Goal: Transaction & Acquisition: Subscribe to service/newsletter

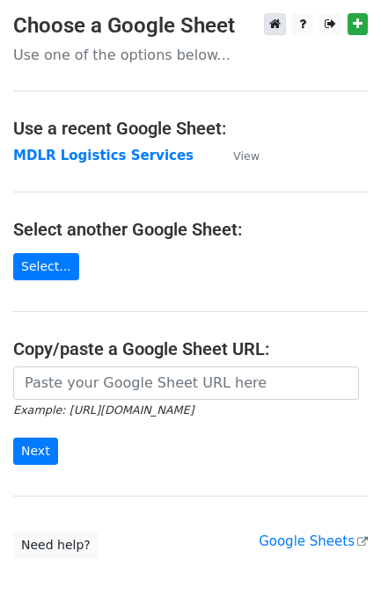
click at [128, 49] on p "Use one of the options below..." at bounding box center [190, 55] width 354 height 18
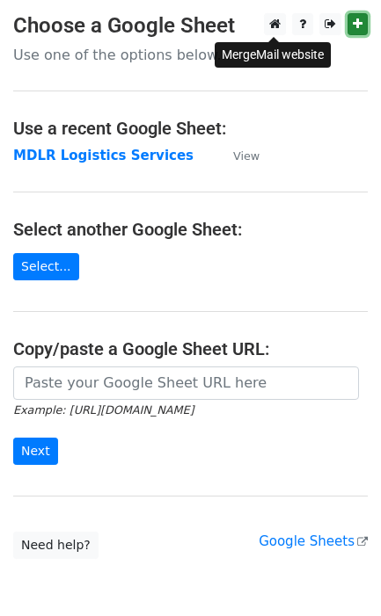
click at [361, 22] on icon at bounding box center [358, 24] width 10 height 12
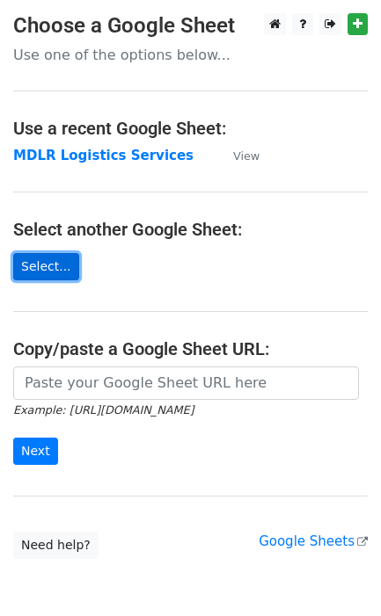
click at [58, 262] on link "Select..." at bounding box center [46, 266] width 66 height 27
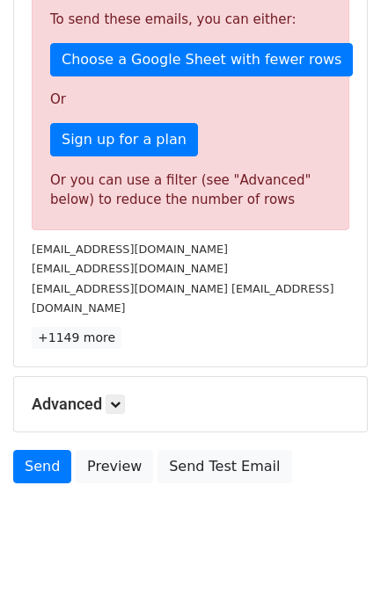
scroll to position [486, 0]
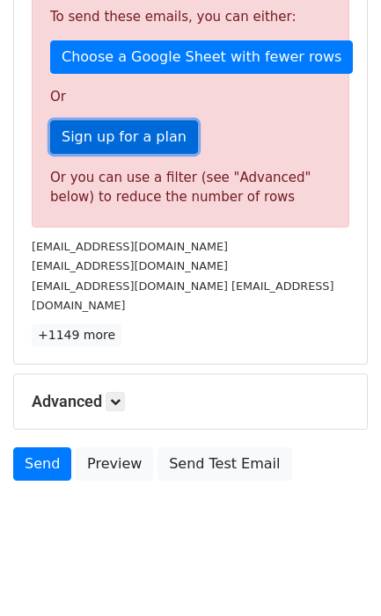
click at [152, 143] on link "Sign up for a plan" at bounding box center [124, 136] width 148 height 33
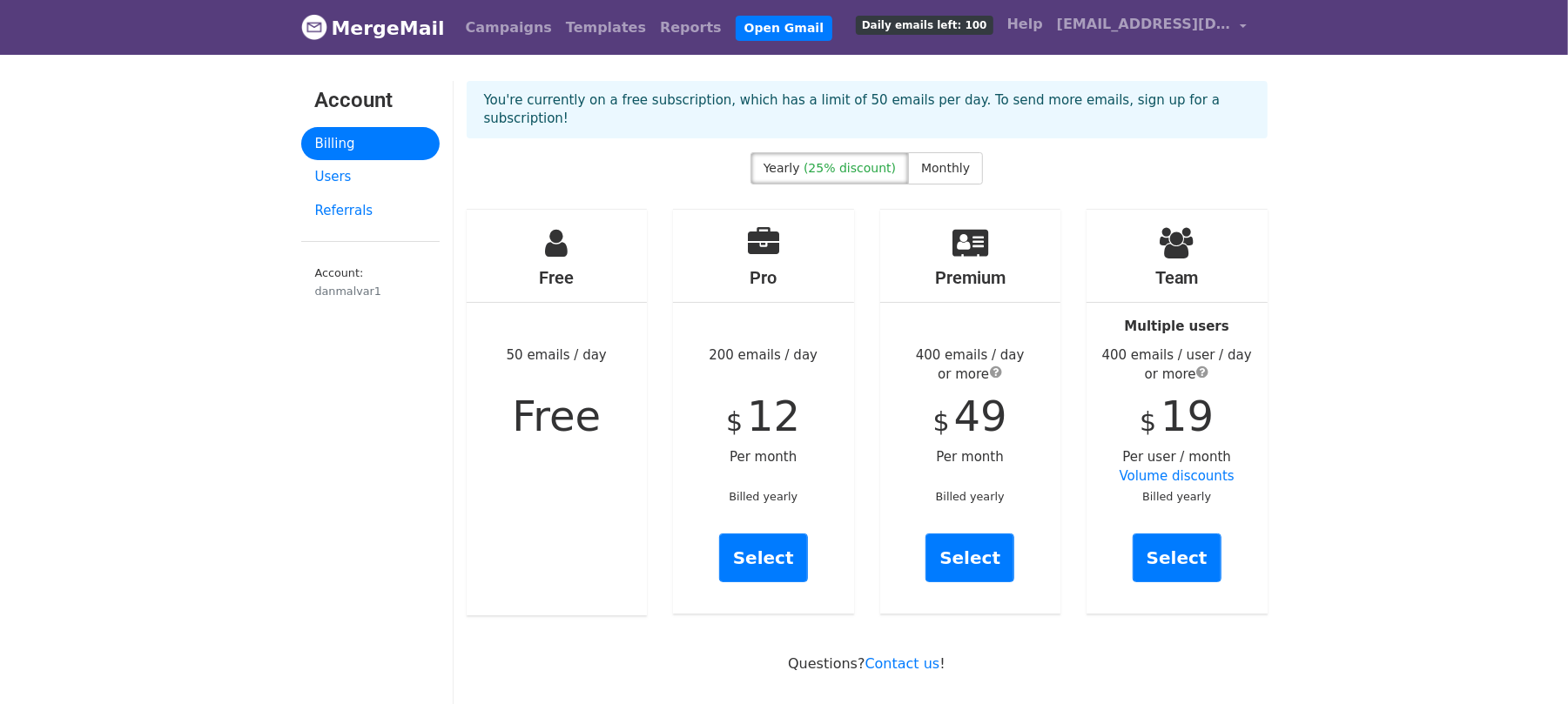
click at [558, 239] on icon at bounding box center [555, 243] width 23 height 32
click at [573, 484] on div "Free 50 emails / day Free" at bounding box center [556, 413] width 181 height 406
